Goal: Task Accomplishment & Management: Complete application form

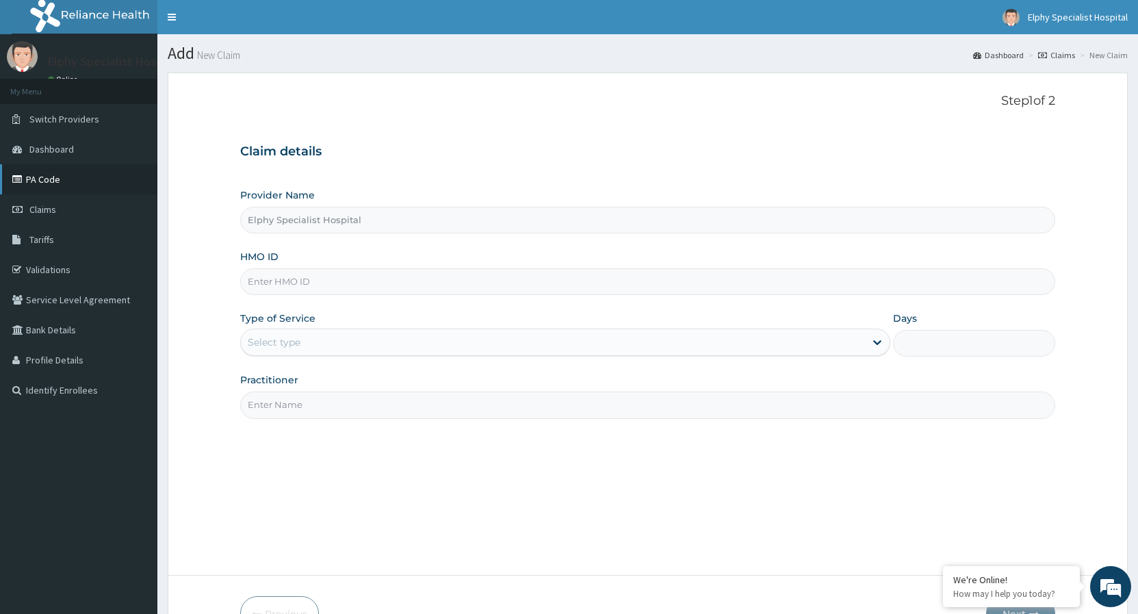
click at [40, 181] on link "PA Code" at bounding box center [78, 179] width 157 height 30
type input "Elphy Specialist Hospital"
click at [346, 227] on input "Elphy Specialist Hospital" at bounding box center [647, 220] width 815 height 27
click at [295, 290] on input "HMO ID" at bounding box center [647, 281] width 815 height 27
paste input "TCO/10053/"
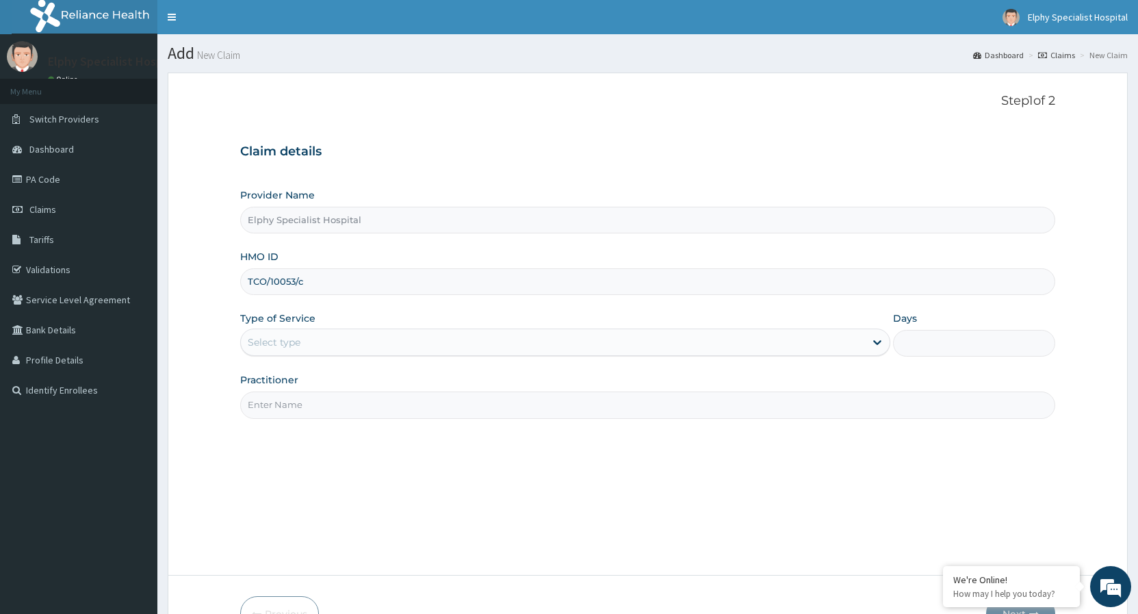
type input "TCO/10053/c"
click at [278, 342] on div "Select type" at bounding box center [274, 342] width 53 height 14
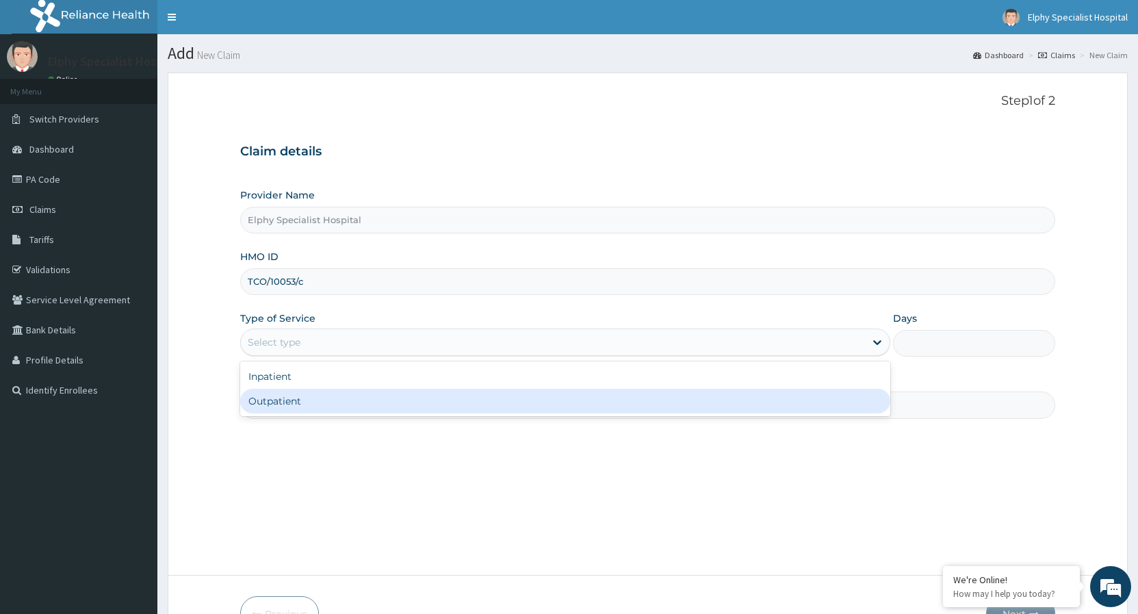
click at [267, 402] on div "Outpatient" at bounding box center [564, 401] width 649 height 25
type input "1"
click at [259, 402] on input "Practitioner" at bounding box center [647, 404] width 815 height 27
click at [261, 403] on input "Practitioner" at bounding box center [647, 404] width 815 height 27
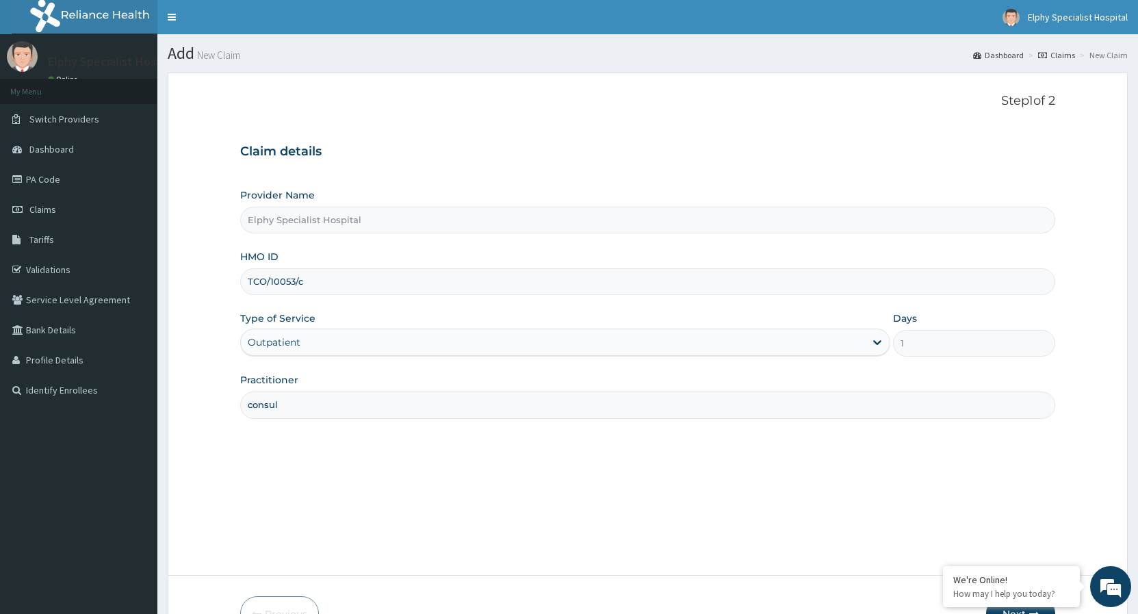
scroll to position [70, 0]
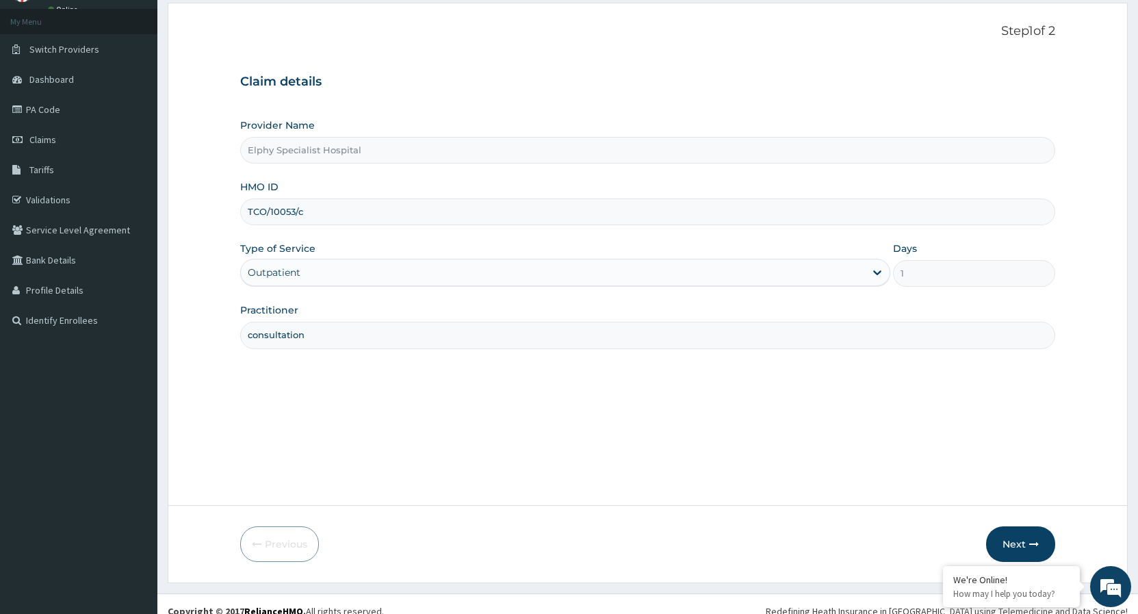
type input "consultation"
click at [1020, 540] on button "Next" at bounding box center [1020, 544] width 69 height 36
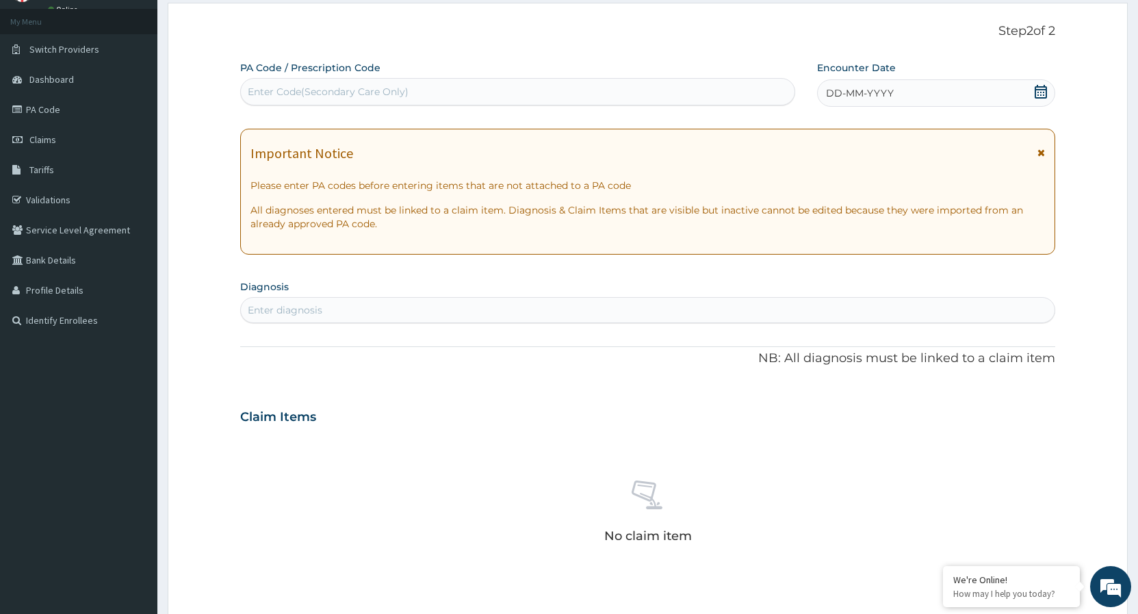
click at [1041, 93] on icon at bounding box center [1040, 92] width 12 height 14
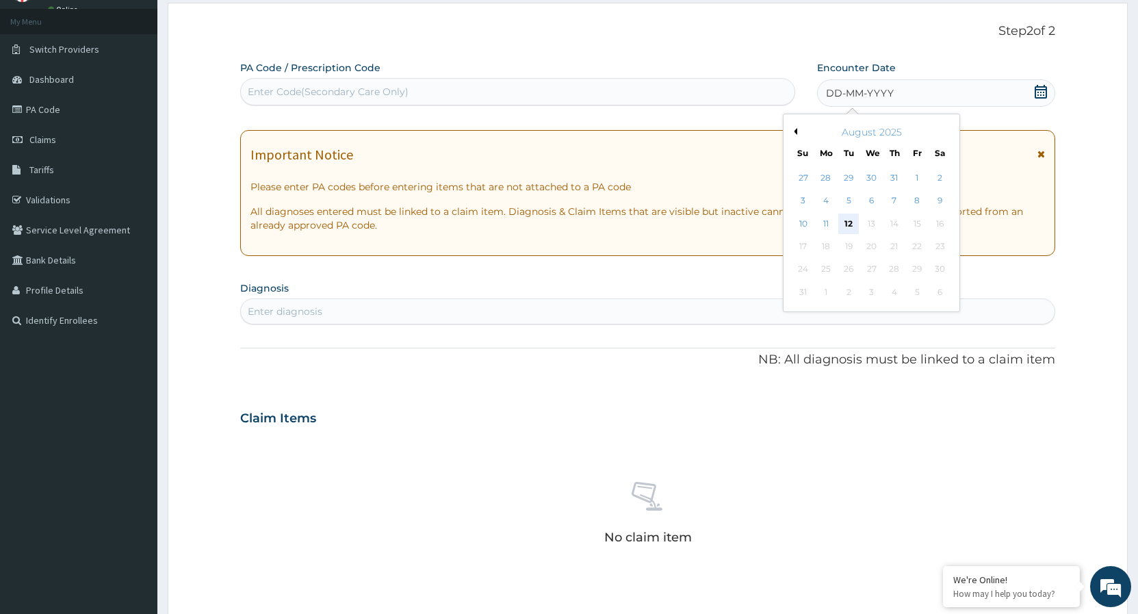
click at [848, 220] on div "12" at bounding box center [849, 223] width 21 height 21
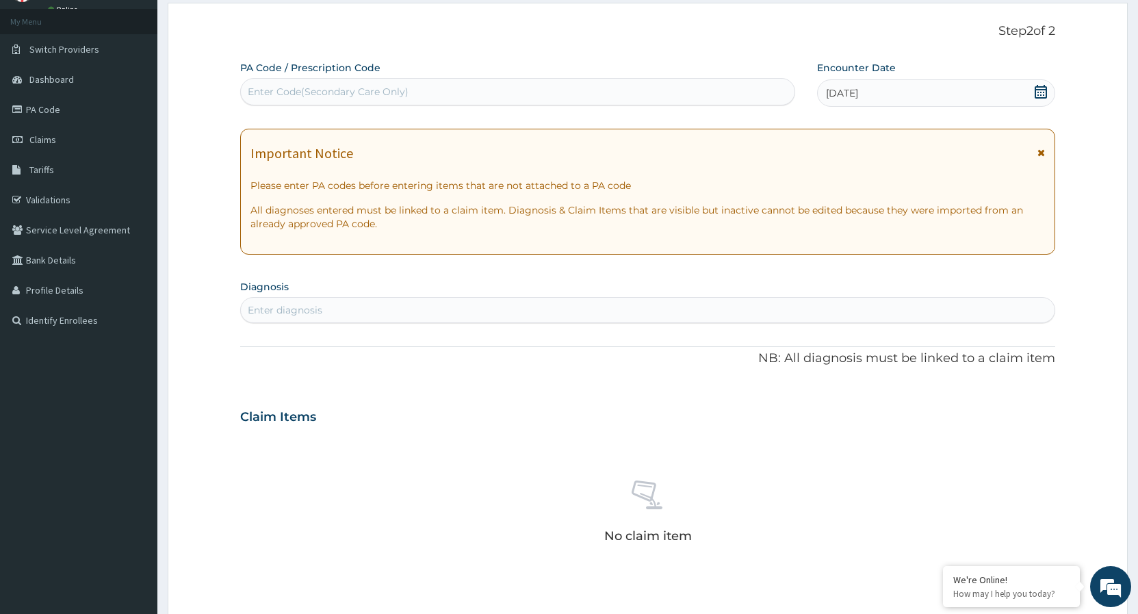
click at [316, 311] on div "Enter diagnosis" at bounding box center [285, 310] width 75 height 14
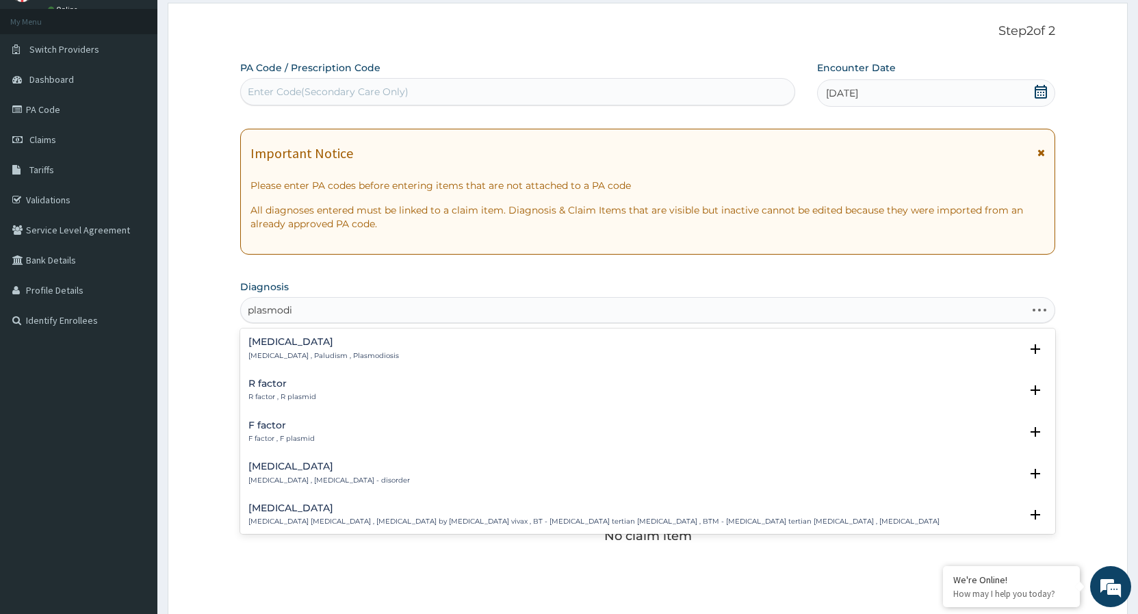
type input "[MEDICAL_DATA]"
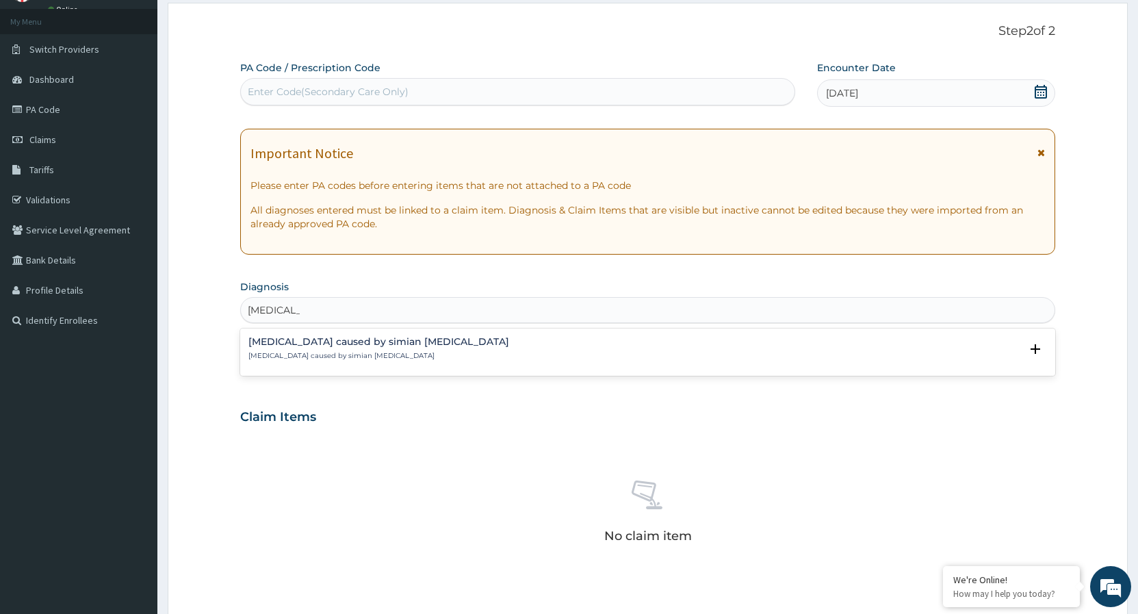
click at [275, 354] on p "[MEDICAL_DATA] caused by simian [MEDICAL_DATA]" at bounding box center [378, 356] width 261 height 10
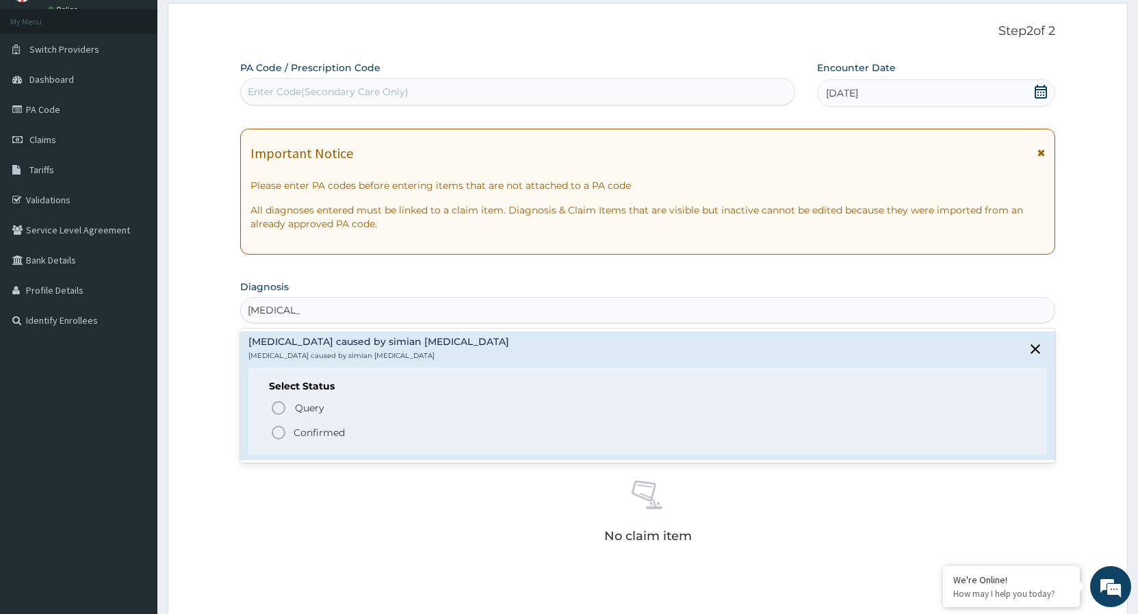
click at [291, 431] on span "Confirmed" at bounding box center [648, 432] width 756 height 16
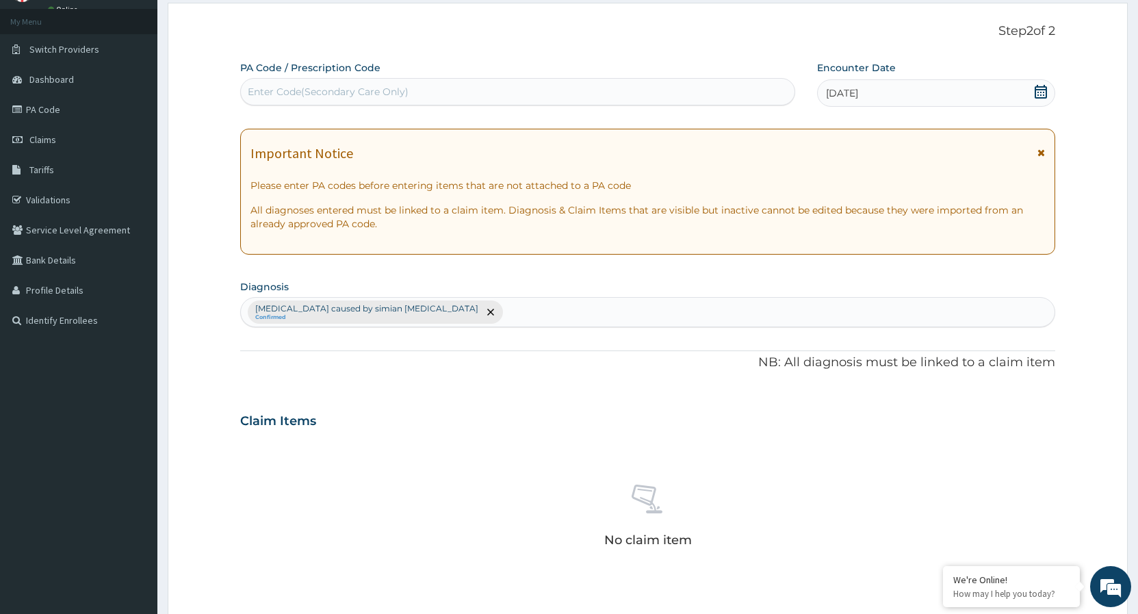
scroll to position [279, 0]
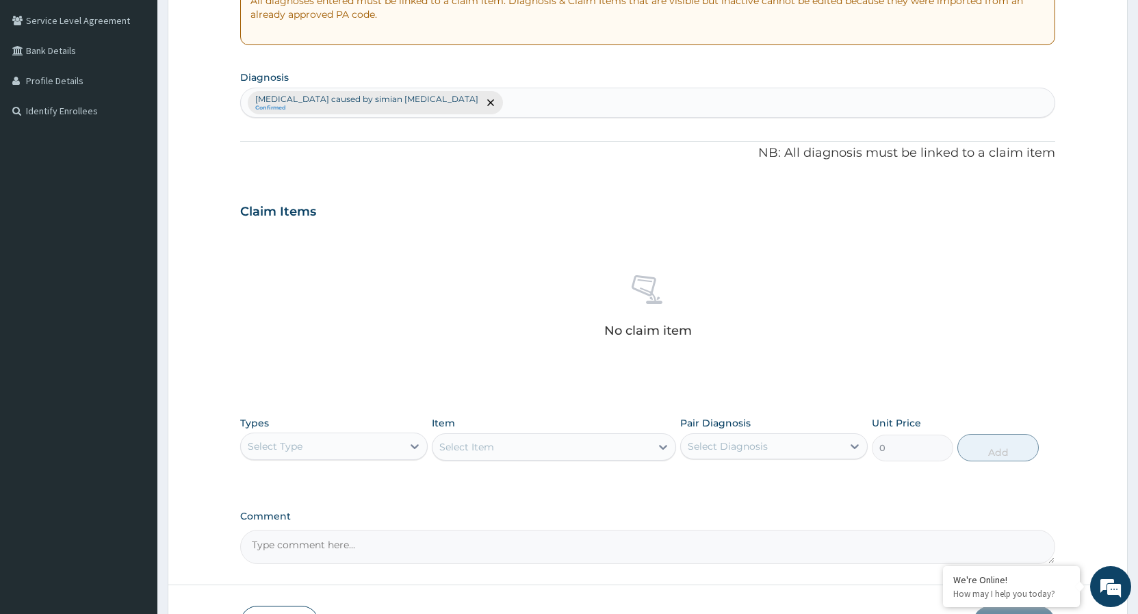
click at [401, 441] on div "Select Type" at bounding box center [321, 446] width 161 height 22
click at [293, 582] on div "Laboratory" at bounding box center [333, 578] width 187 height 25
click at [536, 442] on div "Select Item" at bounding box center [554, 446] width 244 height 27
click at [571, 449] on div "Select Item" at bounding box center [541, 447] width 218 height 22
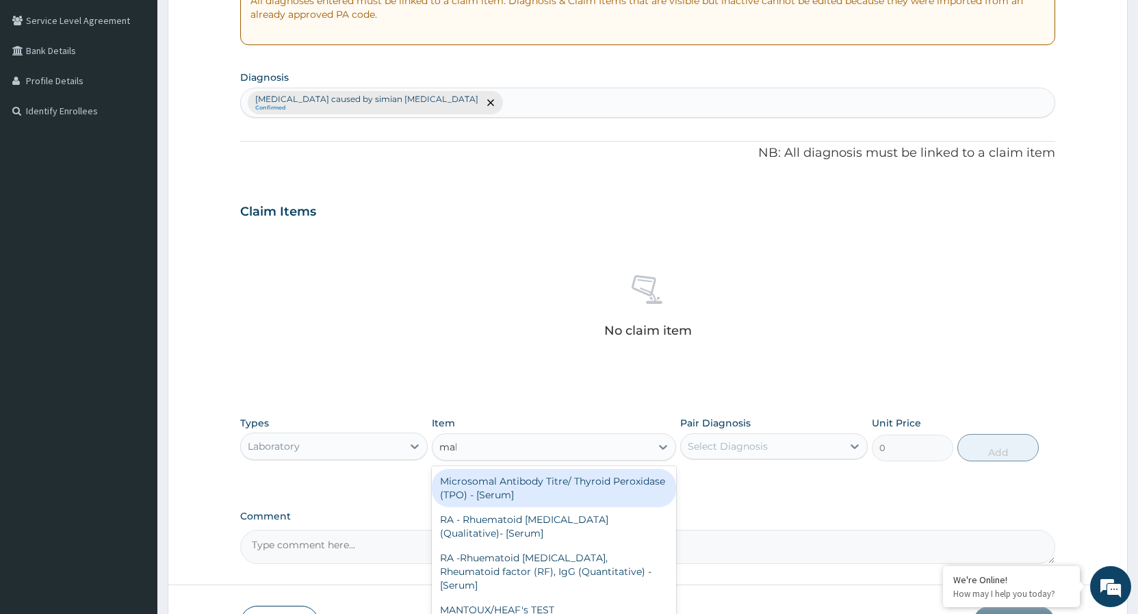
type input "mala"
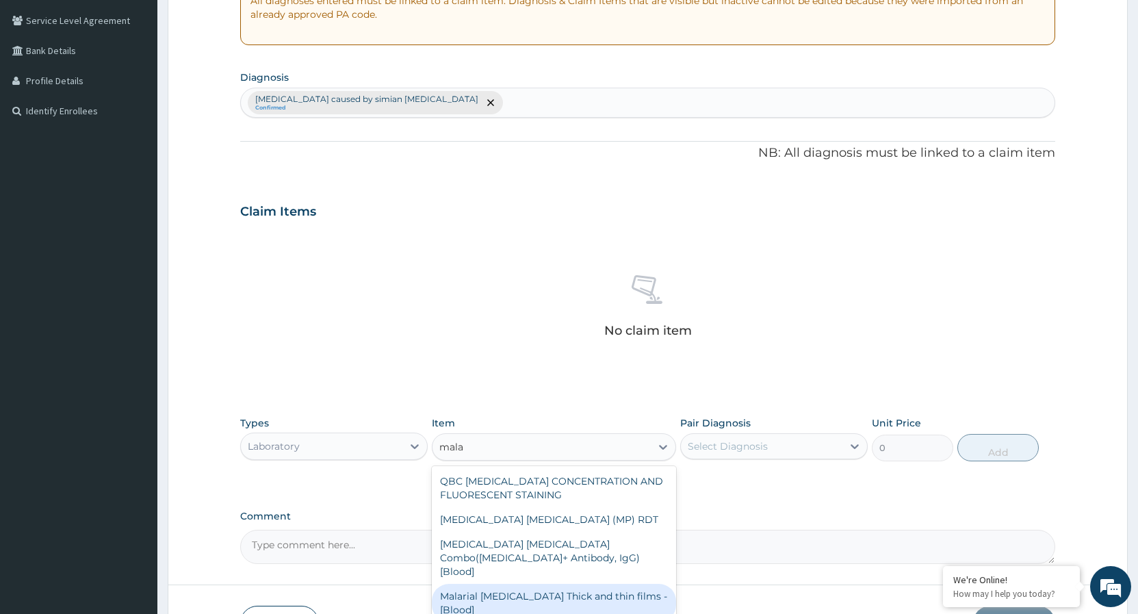
click at [537, 584] on div "Malarial [MEDICAL_DATA] Thick and thin films - [Blood]" at bounding box center [554, 603] width 244 height 38
type input "1500"
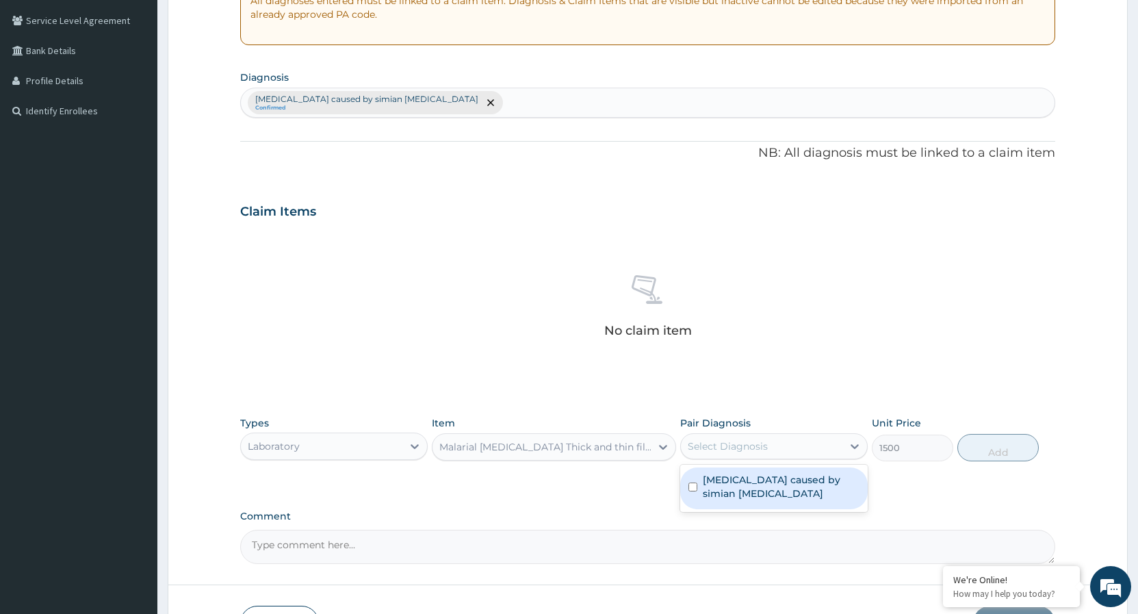
click at [767, 449] on div "Select Diagnosis" at bounding box center [761, 446] width 161 height 22
click at [714, 480] on label "[MEDICAL_DATA] caused by simian [MEDICAL_DATA]" at bounding box center [781, 486] width 157 height 27
checkbox input "true"
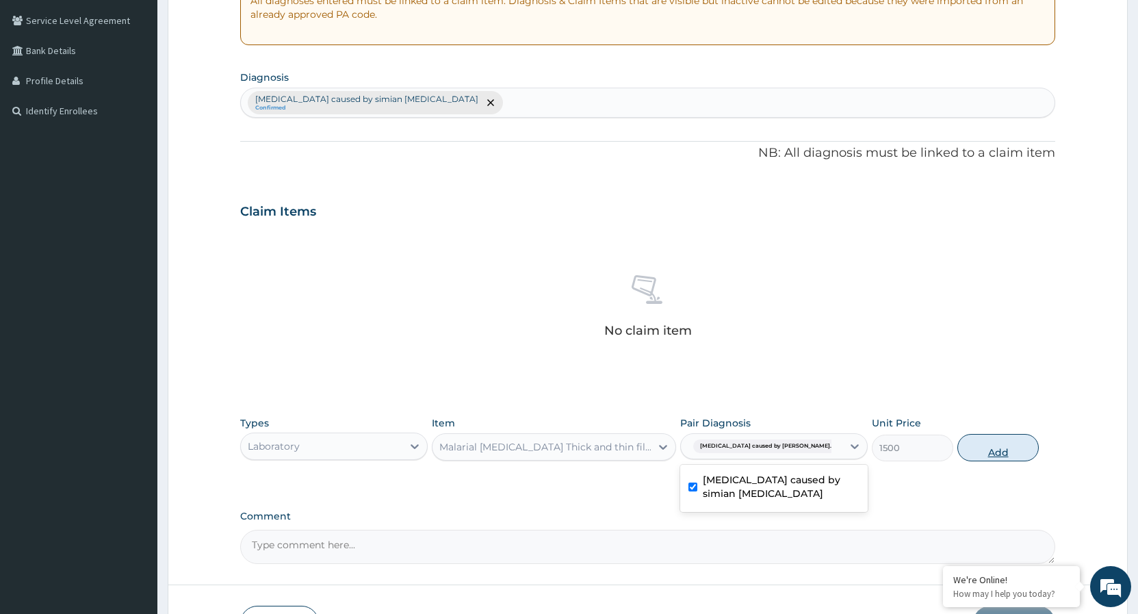
click at [1004, 452] on button "Add" at bounding box center [997, 447] width 81 height 27
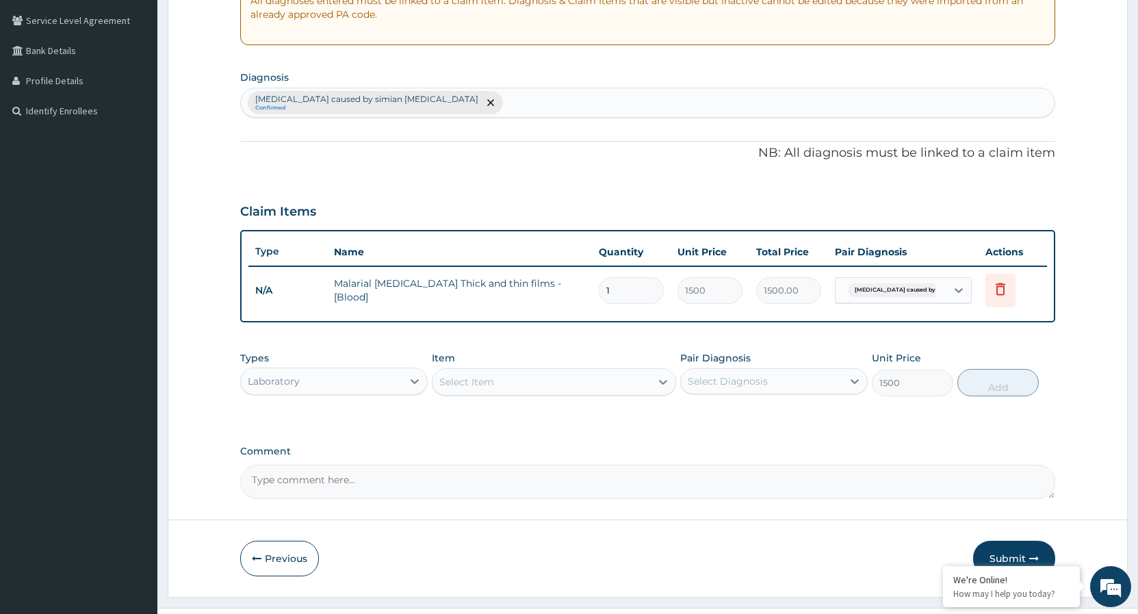
type input "0"
click at [549, 383] on div "Select Item" at bounding box center [541, 382] width 218 height 22
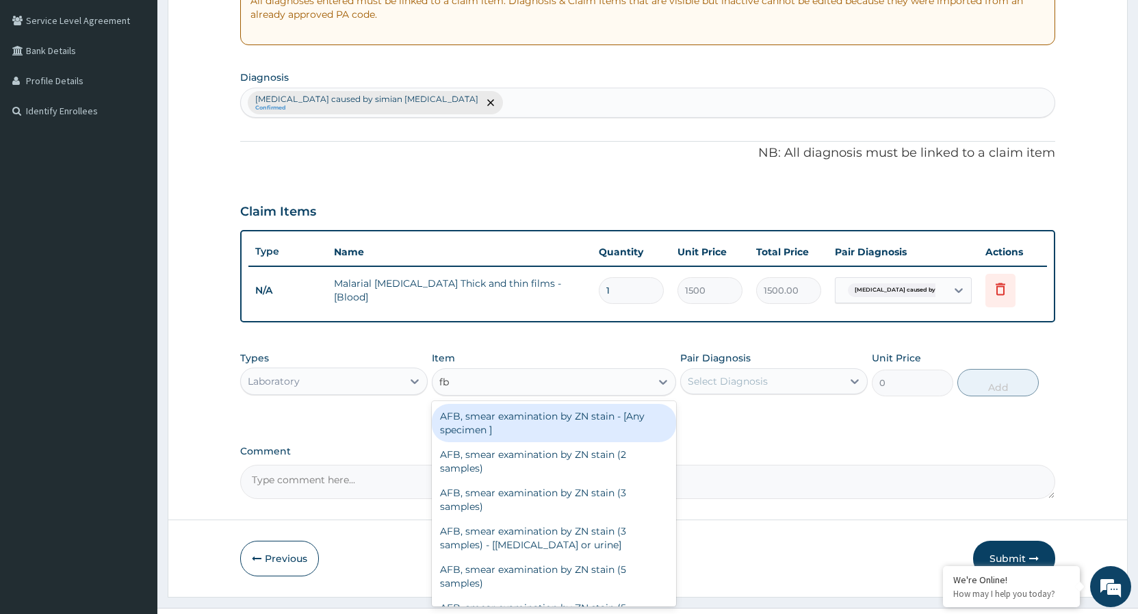
type input "fbc"
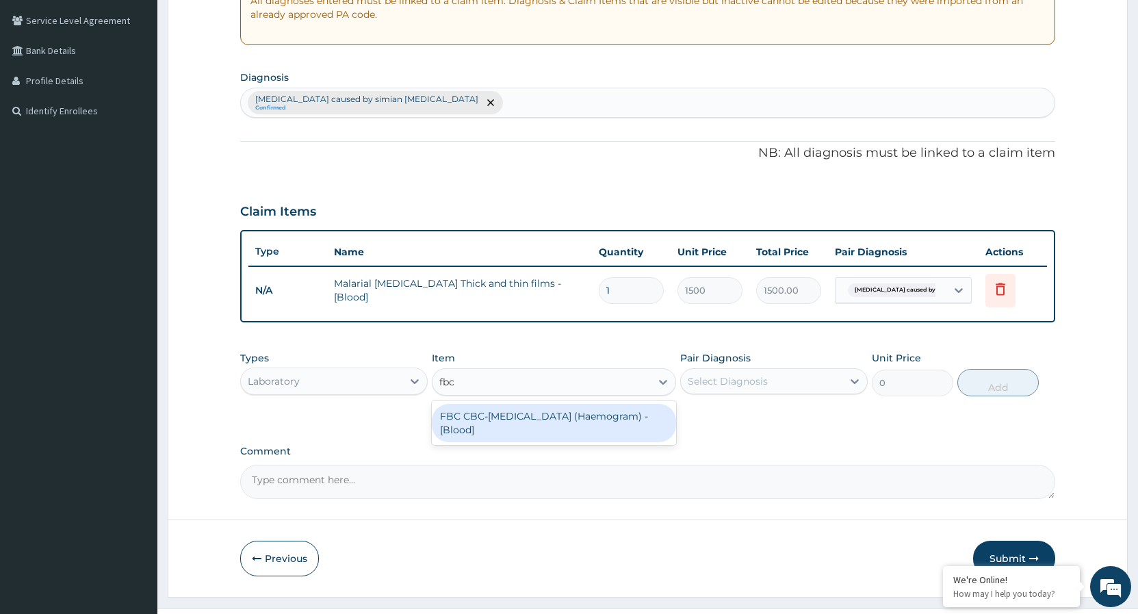
click at [521, 426] on div "FBC CBC-[MEDICAL_DATA] (Haemogram) - [Blood]" at bounding box center [554, 423] width 244 height 38
type input "3000"
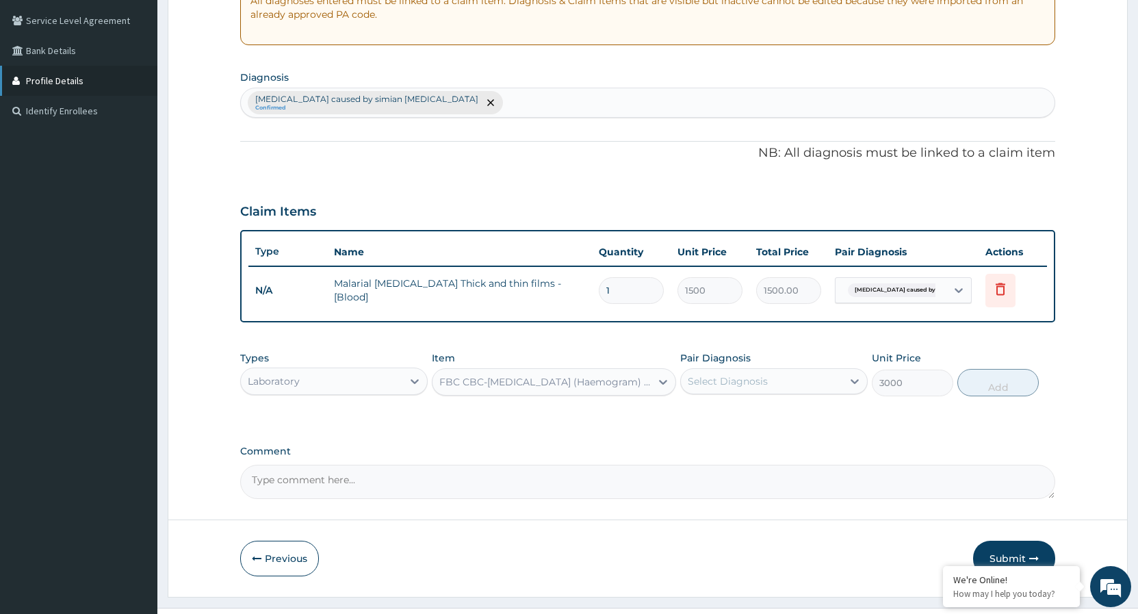
scroll to position [70, 0]
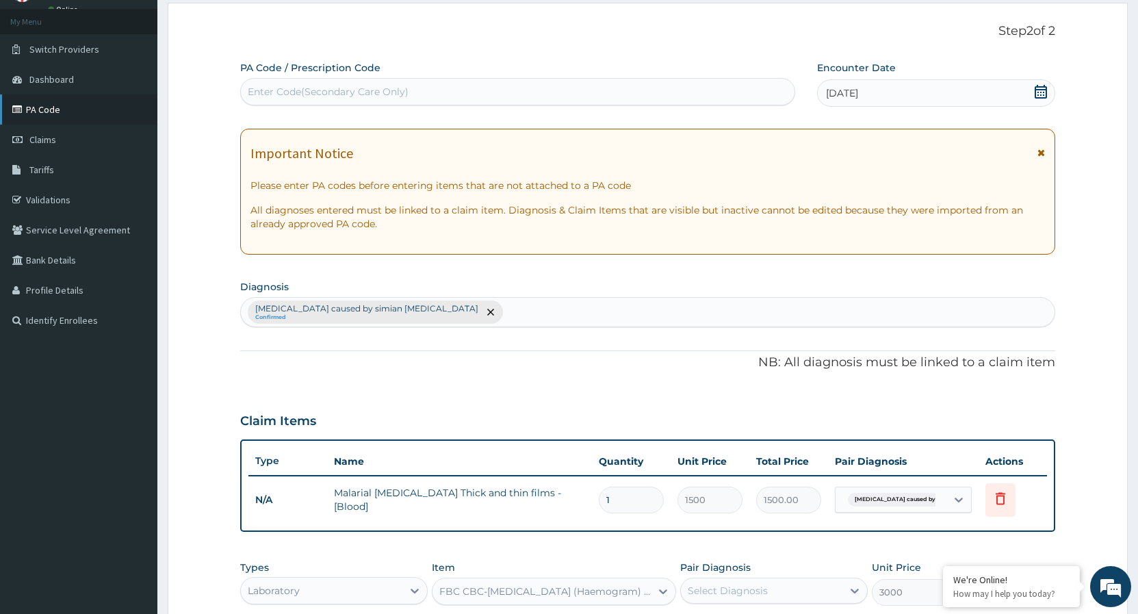
click at [44, 111] on link "PA Code" at bounding box center [78, 109] width 157 height 30
